Goal: Use online tool/utility: Utilize a website feature to perform a specific function

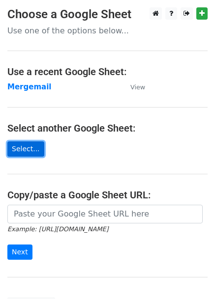
click at [28, 145] on link "Select..." at bounding box center [25, 149] width 37 height 15
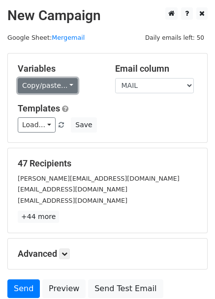
click at [38, 82] on link "Copy/paste..." at bounding box center [48, 85] width 60 height 15
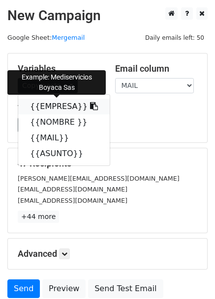
click at [46, 104] on link "{{EMPRESA}}" at bounding box center [63, 107] width 91 height 16
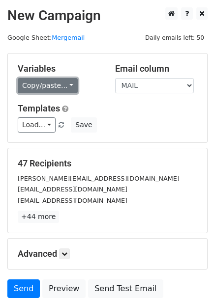
click at [35, 87] on link "Copy/paste..." at bounding box center [48, 85] width 60 height 15
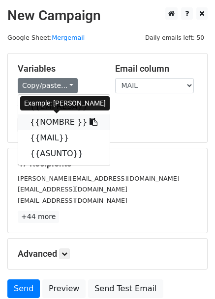
click at [52, 120] on link "{{NOMBRE }}" at bounding box center [63, 123] width 91 height 16
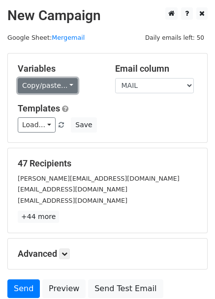
click at [36, 84] on link "Copy/paste..." at bounding box center [48, 85] width 60 height 15
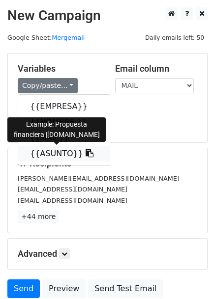
click at [48, 153] on link "{{ASUNTO}}" at bounding box center [63, 154] width 91 height 16
